Goal: Information Seeking & Learning: Learn about a topic

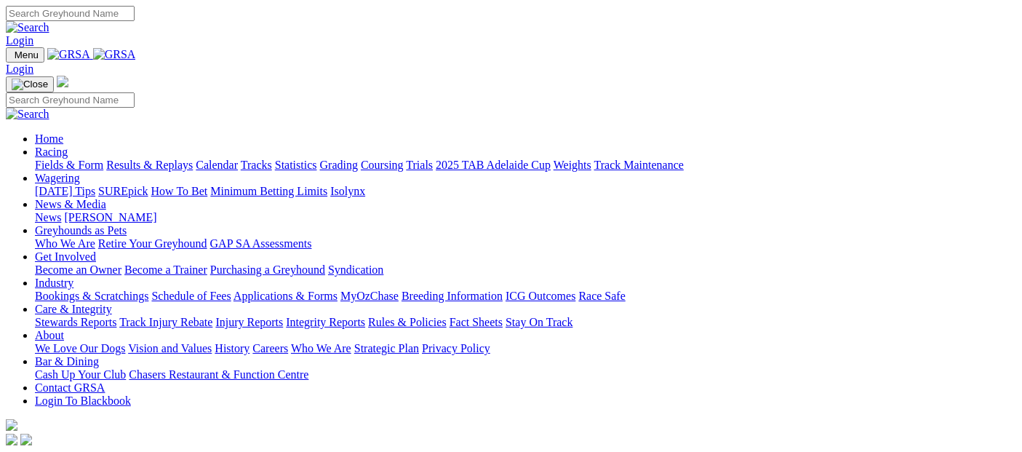
click at [68, 145] on link "Racing" at bounding box center [51, 151] width 33 height 12
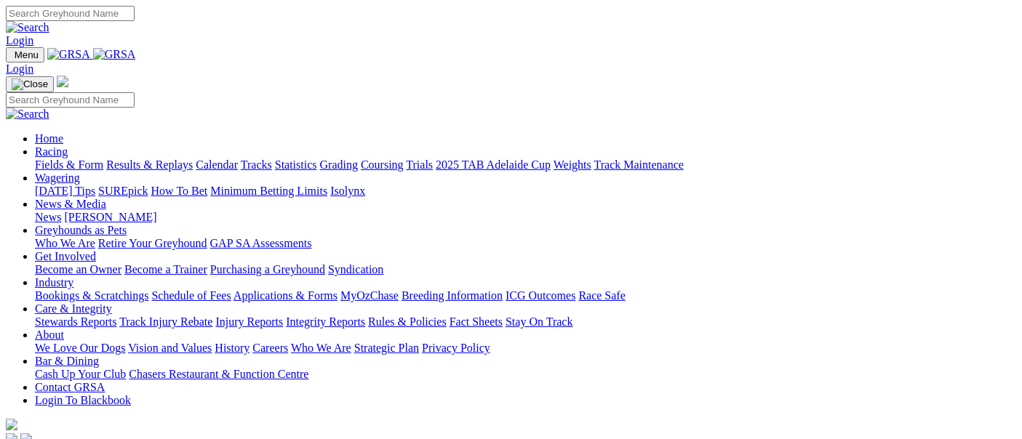
click at [71, 159] on link "Fields & Form" at bounding box center [69, 165] width 68 height 12
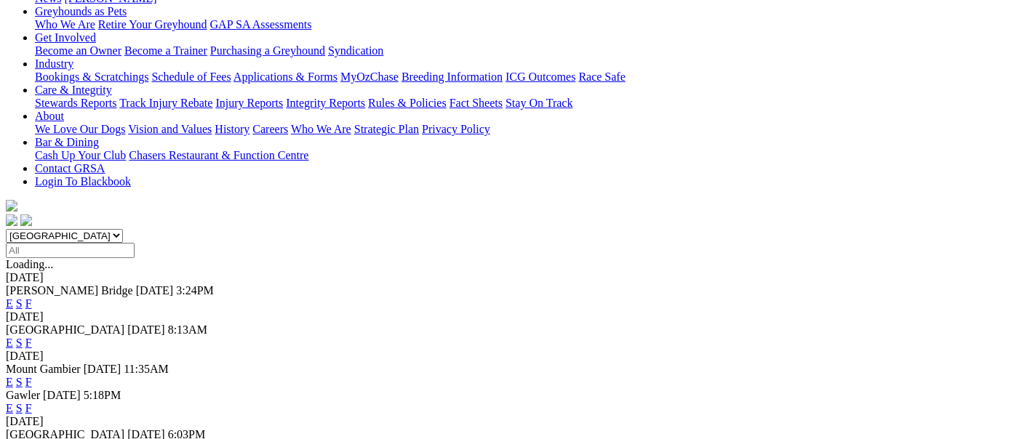
scroll to position [484, 0]
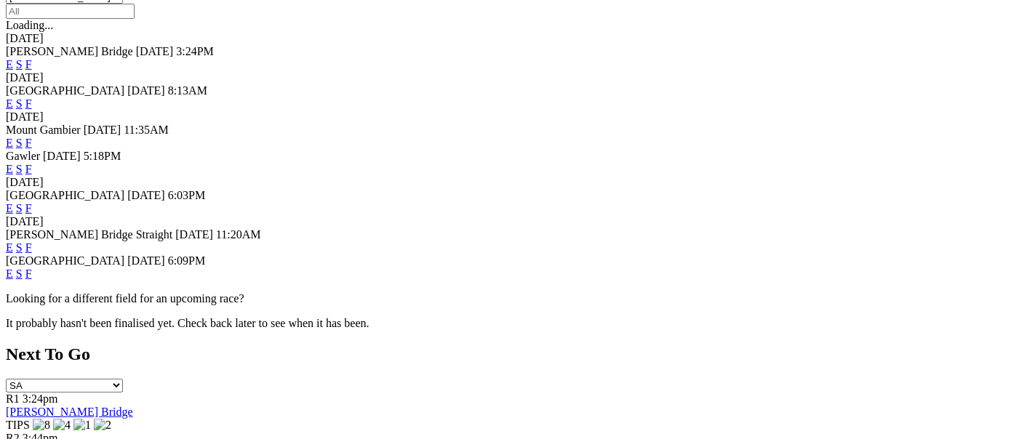
click at [32, 268] on link "F" at bounding box center [28, 274] width 7 height 12
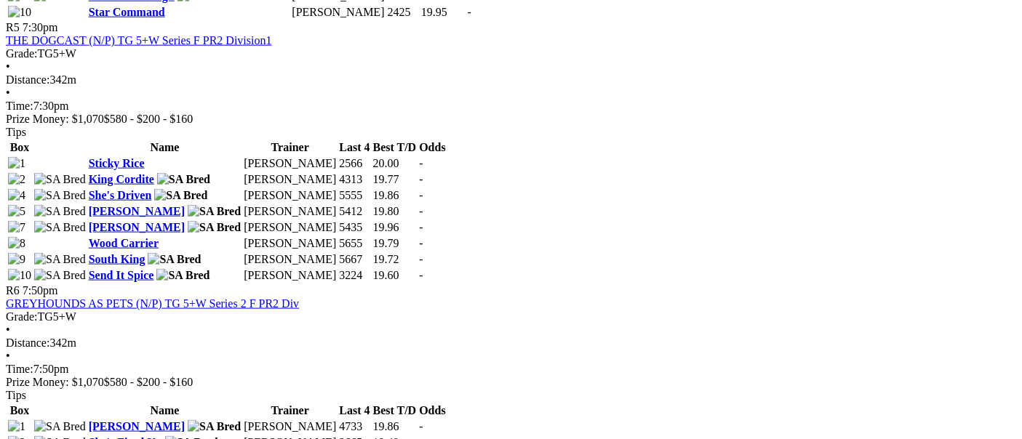
scroll to position [1292, 0]
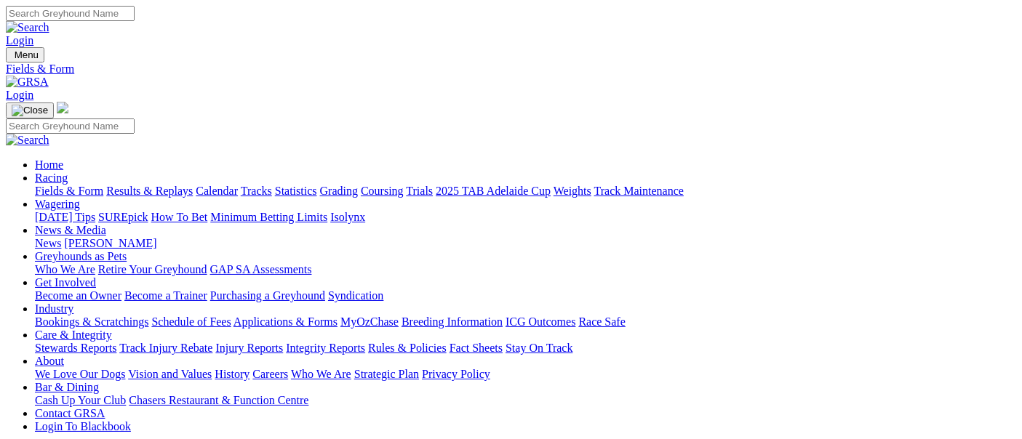
click at [39, 185] on link "Fields & Form" at bounding box center [69, 191] width 68 height 12
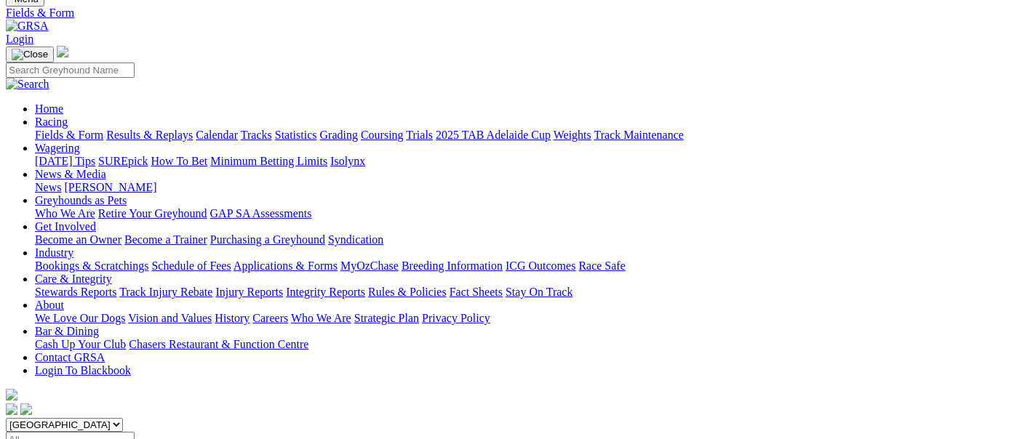
scroll to position [81, 0]
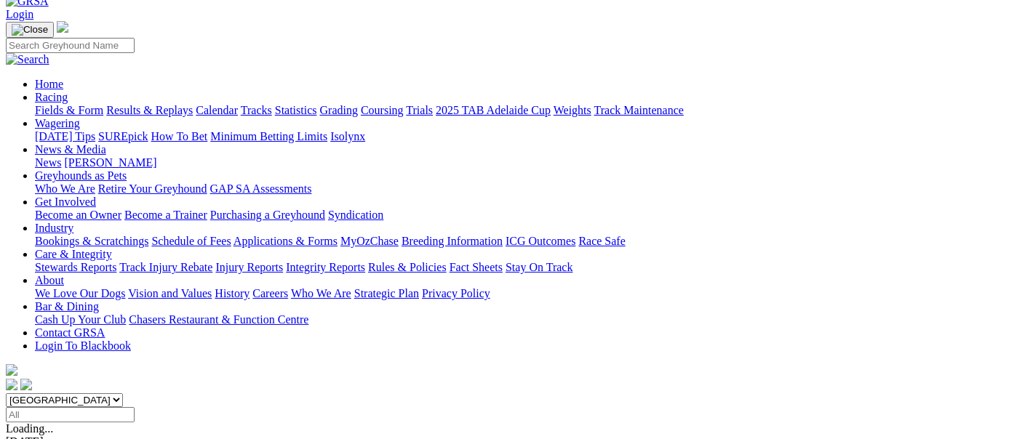
click at [238, 104] on link "Calendar" at bounding box center [217, 110] width 42 height 12
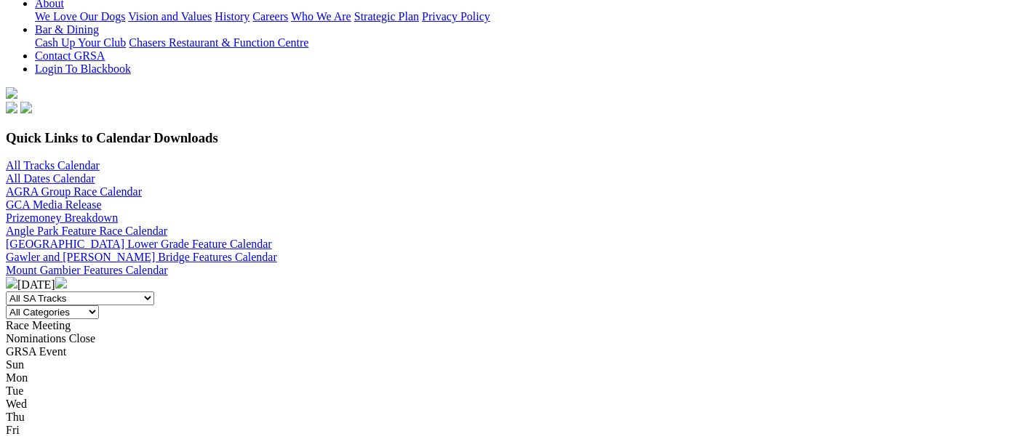
scroll to position [323, 0]
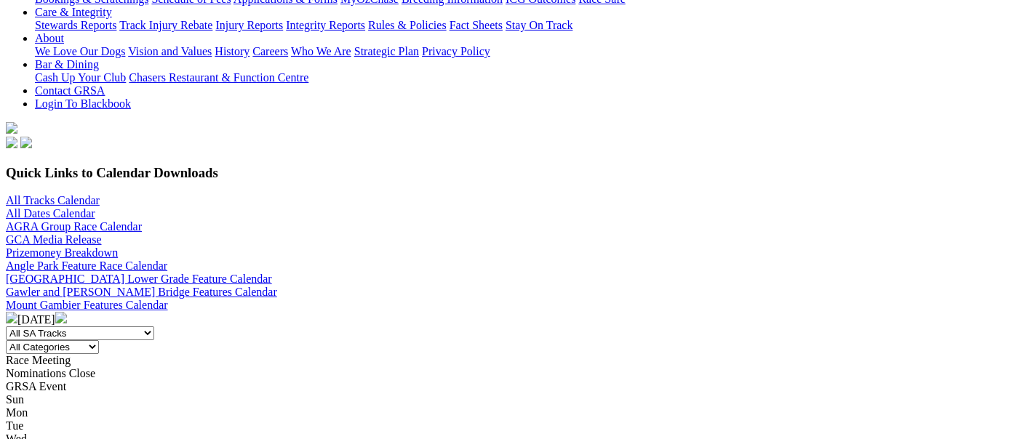
click at [67, 312] on img at bounding box center [61, 318] width 12 height 12
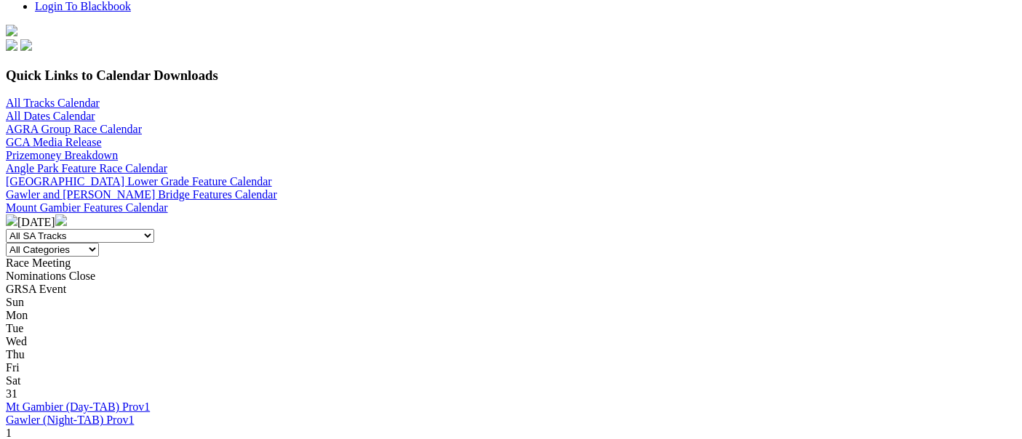
scroll to position [323, 0]
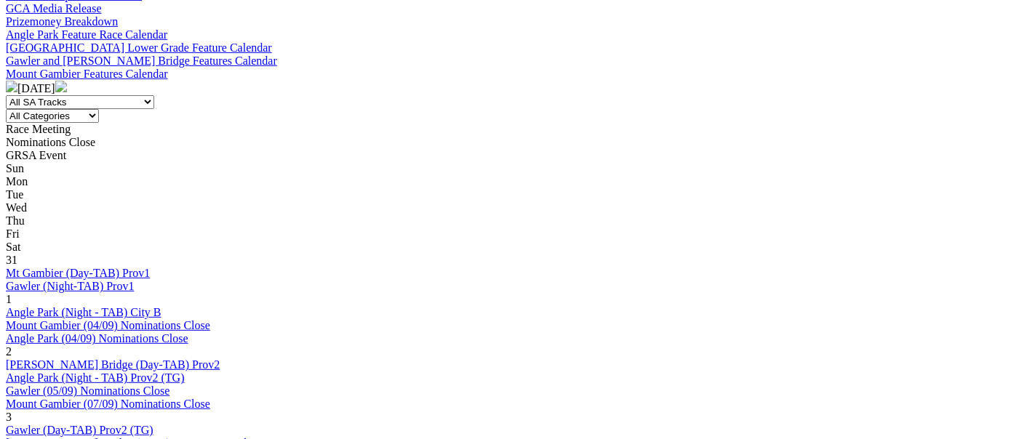
scroll to position [646, 0]
